Goal: Information Seeking & Learning: Learn about a topic

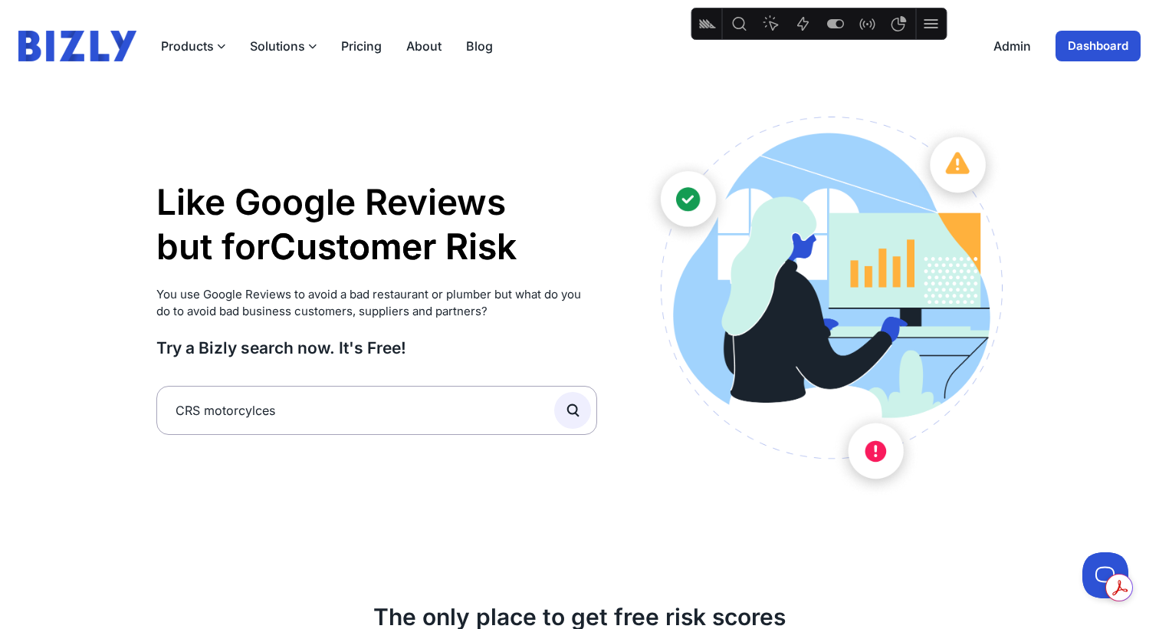
type input "CRS motorcylces"
click at [554, 392] on button "submit" at bounding box center [572, 410] width 37 height 37
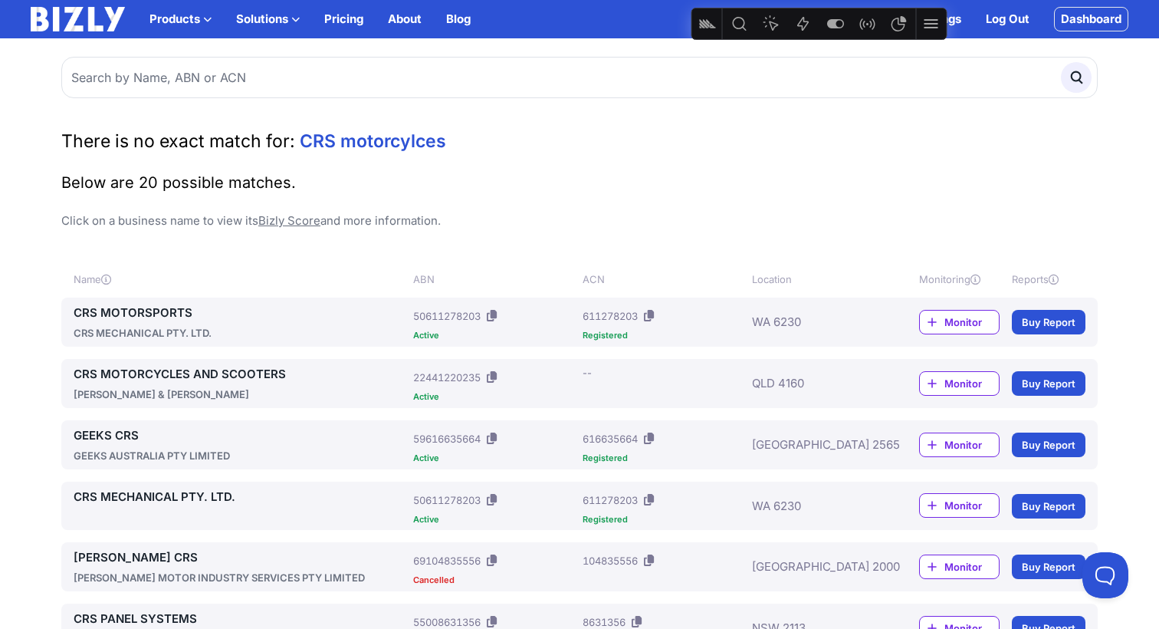
click at [258, 373] on link "CRS MOTORCYCLES AND SCOOTERS" at bounding box center [241, 374] width 334 height 18
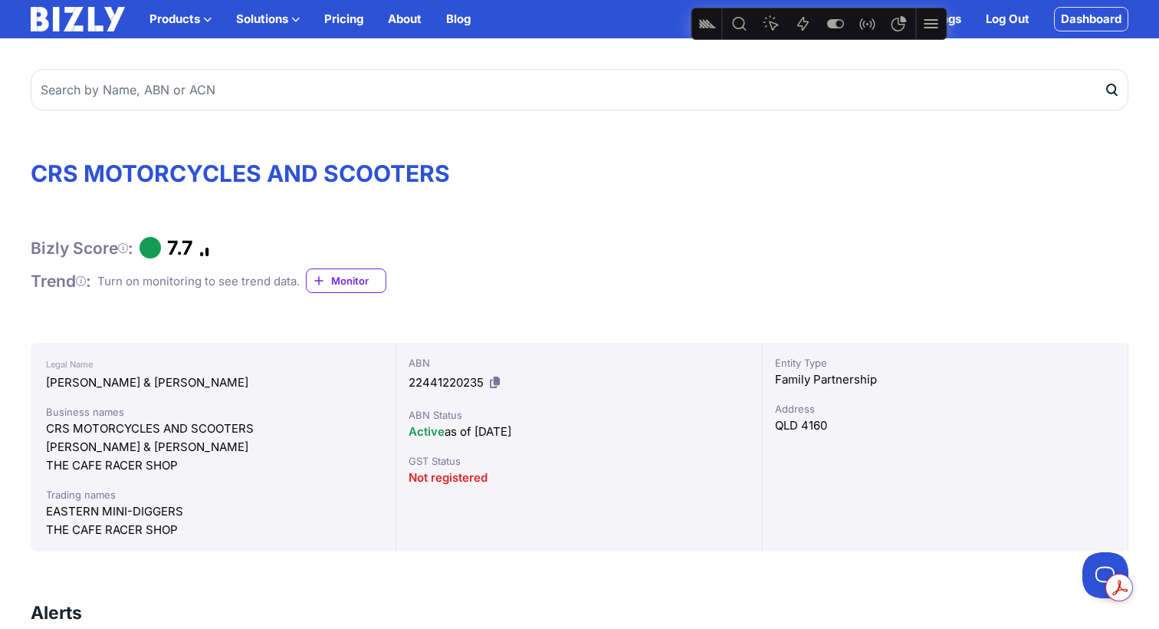
click at [498, 380] on icon at bounding box center [495, 382] width 10 height 12
